Goal: Information Seeking & Learning: Find specific fact

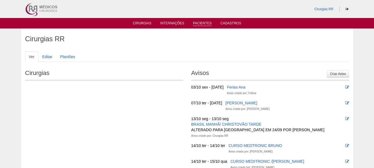
click at [203, 22] on link "Pacientes" at bounding box center [202, 23] width 19 height 5
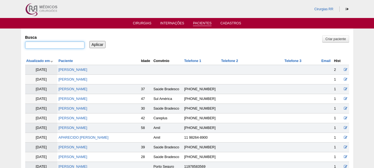
click at [61, 45] on input "Busca" at bounding box center [54, 45] width 59 height 7
paste input "MAURICIO RIBEIRO BAIAO"
type input "MAURICIO RIBEIRO BAIAO"
click at [98, 42] on input "Aplicar" at bounding box center [97, 44] width 16 height 7
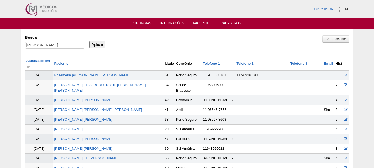
click at [97, 46] on input "Aplicar" at bounding box center [97, 44] width 16 height 7
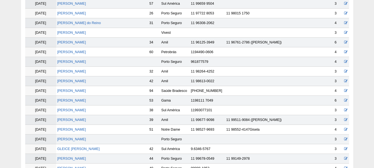
scroll to position [221, 0]
click at [81, 98] on link "Mauricio Ribeiro Baião" at bounding box center [71, 100] width 29 height 4
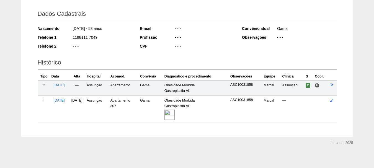
scroll to position [76, 0]
